Goal: Task Accomplishment & Management: Use online tool/utility

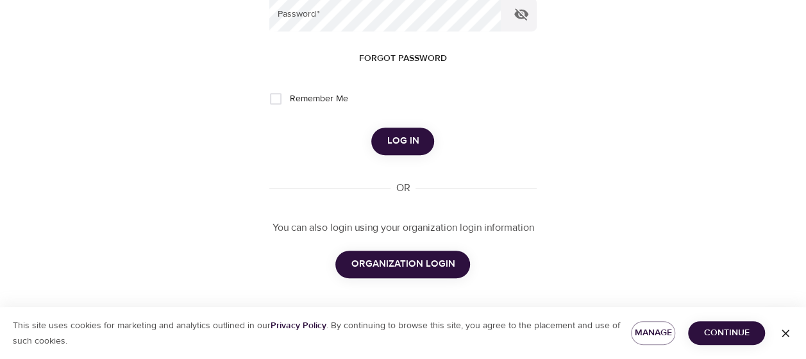
scroll to position [195, 0]
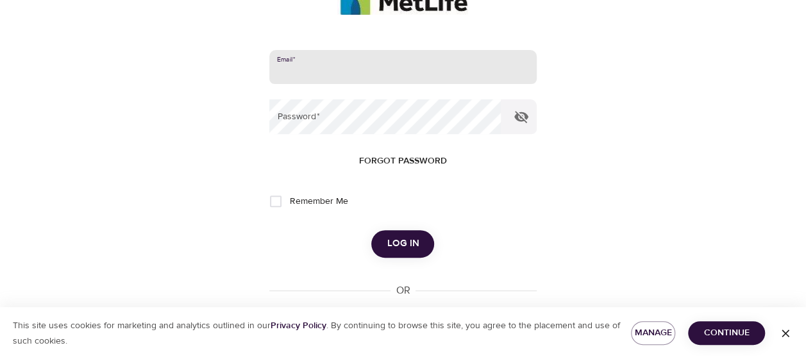
click at [389, 65] on input "email" at bounding box center [402, 67] width 267 height 35
type input "ametra.jones@metlife.com"
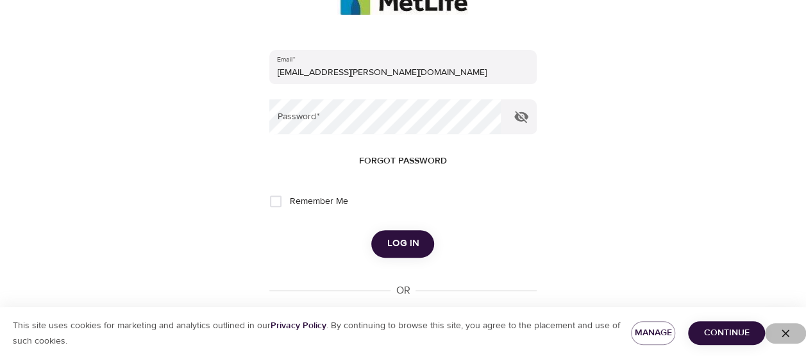
click at [781, 328] on icon "button" at bounding box center [785, 333] width 13 height 13
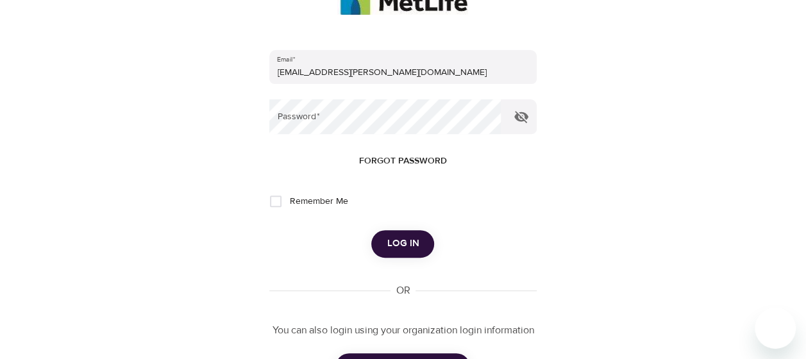
scroll to position [298, 0]
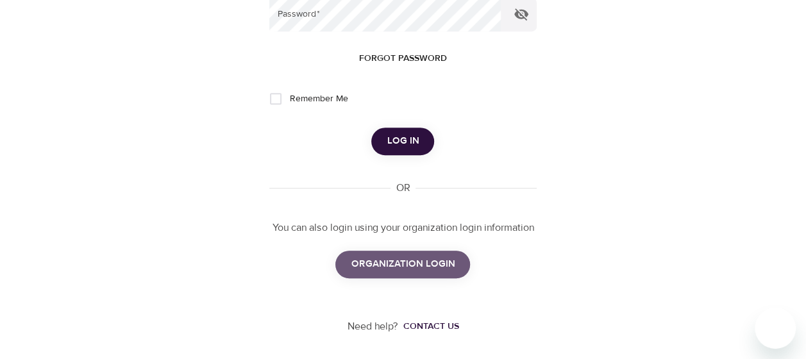
click at [445, 269] on span "ORGANIZATION LOGIN" at bounding box center [403, 264] width 104 height 17
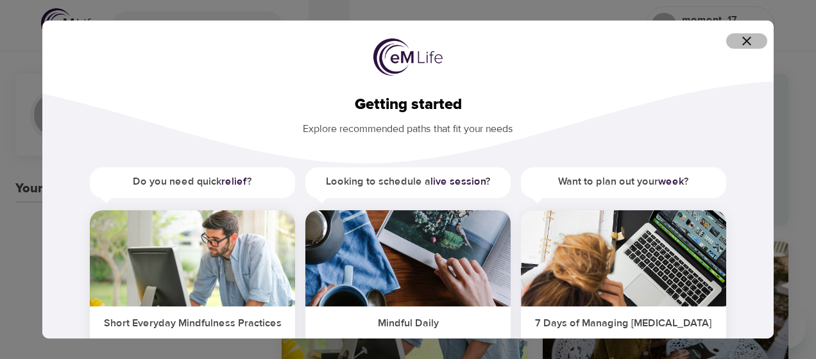
click at [747, 44] on icon "button" at bounding box center [746, 40] width 15 height 15
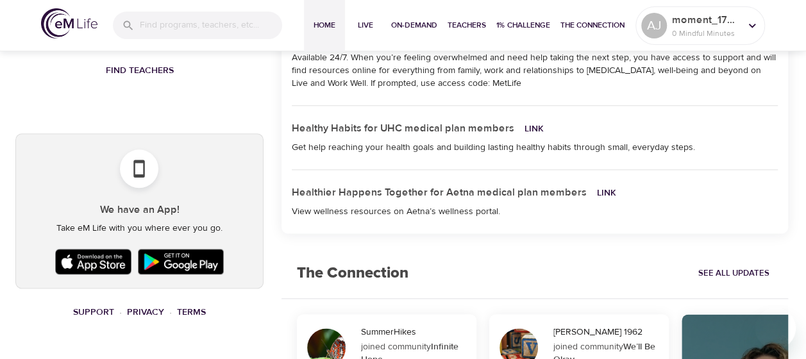
scroll to position [714, 0]
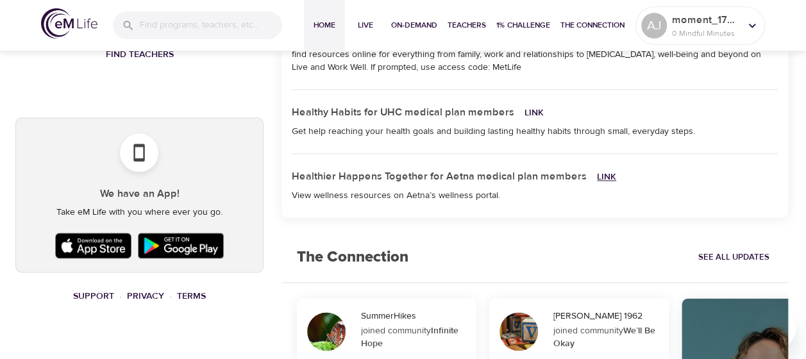
click at [597, 176] on link "Link" at bounding box center [606, 177] width 19 height 12
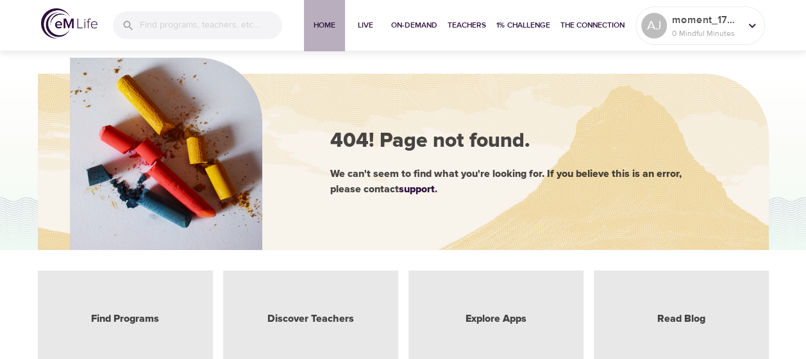
click at [334, 31] on span "Home" at bounding box center [324, 25] width 31 height 13
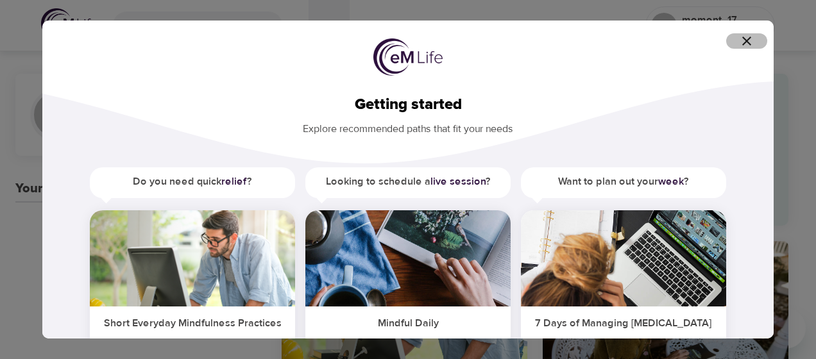
click at [749, 39] on icon "button" at bounding box center [746, 41] width 9 height 9
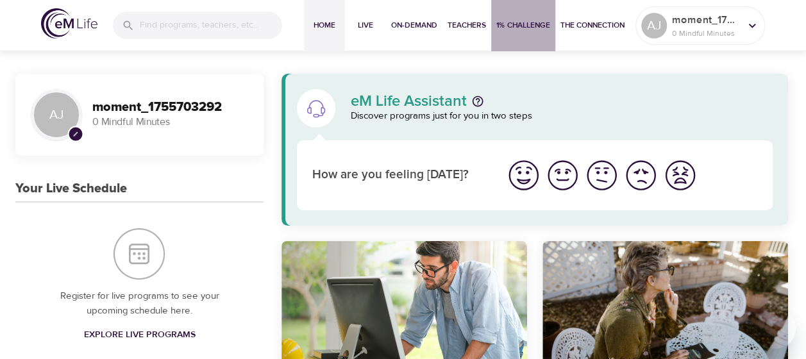
click at [523, 30] on span "1% Challenge" at bounding box center [524, 25] width 54 height 13
